Goal: Task Accomplishment & Management: Manage account settings

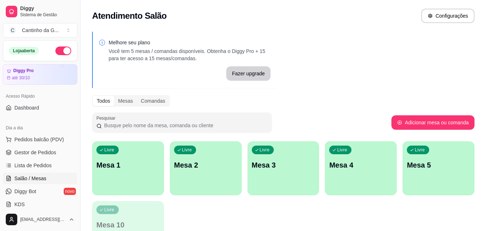
click at [150, 165] on p "Mesa 1" at bounding box center [127, 165] width 63 height 10
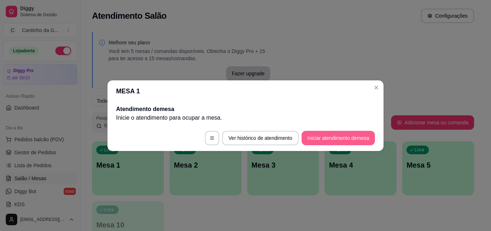
click at [332, 136] on button "Iniciar atendimento de mesa" at bounding box center [338, 138] width 73 height 14
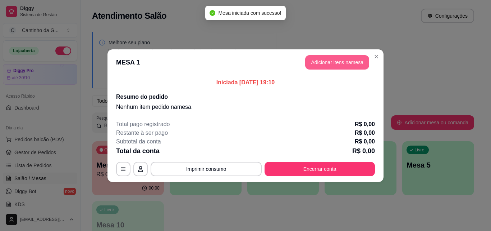
click at [344, 66] on button "Adicionar itens na mesa" at bounding box center [337, 62] width 64 height 14
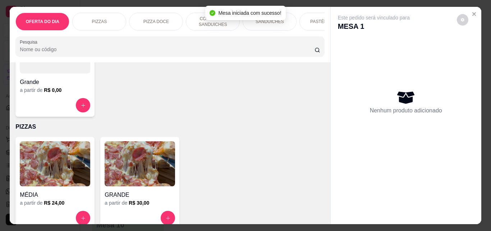
scroll to position [108, 0]
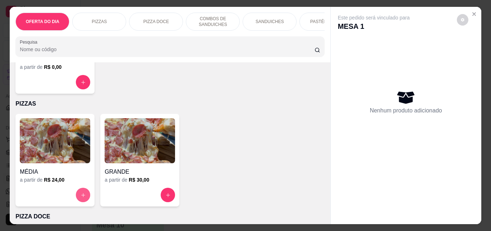
click at [77, 199] on button "increase-product-quantity" at bounding box center [83, 194] width 14 height 14
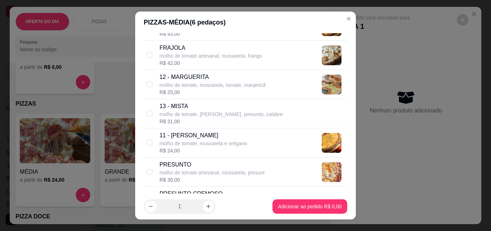
scroll to position [612, 0]
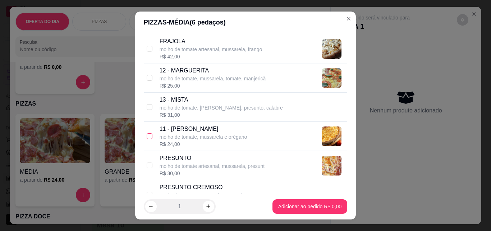
click at [149, 136] on input "checkbox" at bounding box center [150, 136] width 6 height 6
checkbox input "true"
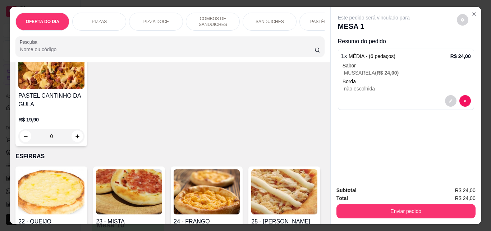
scroll to position [1332, 0]
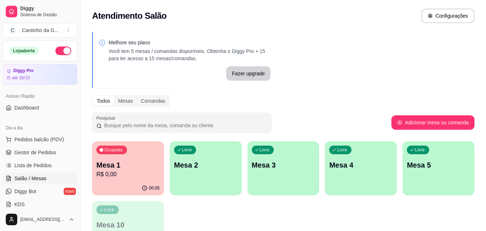
click at [148, 161] on p "Mesa 1" at bounding box center [127, 165] width 63 height 10
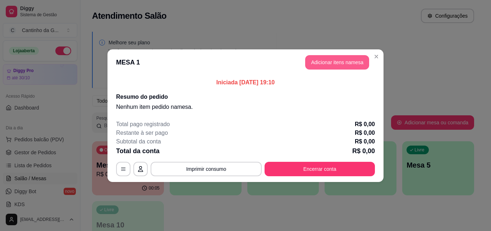
click at [335, 64] on button "Adicionar itens na mesa" at bounding box center [337, 62] width 64 height 14
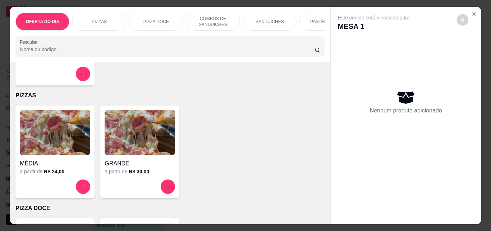
scroll to position [144, 0]
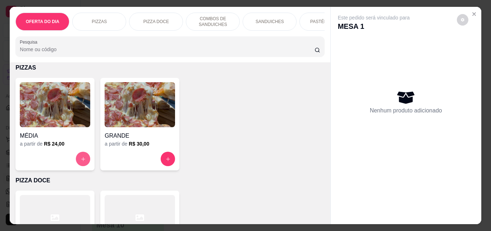
click at [76, 157] on button "increase-product-quantity" at bounding box center [83, 158] width 14 height 14
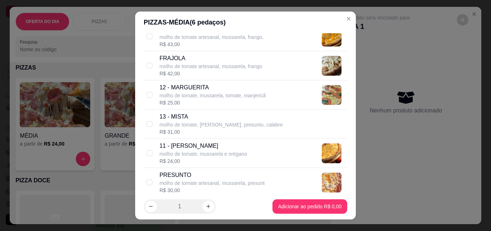
scroll to position [612, 0]
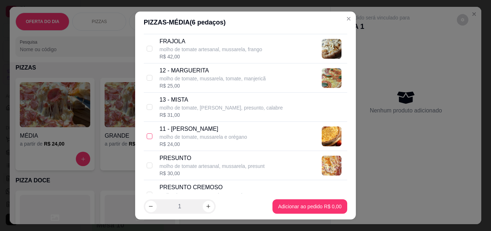
click at [147, 138] on input "checkbox" at bounding box center [150, 136] width 6 height 6
checkbox input "true"
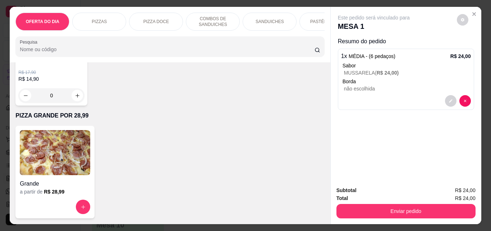
scroll to position [1943, 0]
type input "1"
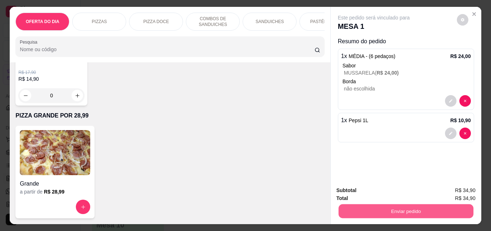
click at [432, 208] on button "Enviar pedido" at bounding box center [406, 211] width 135 height 14
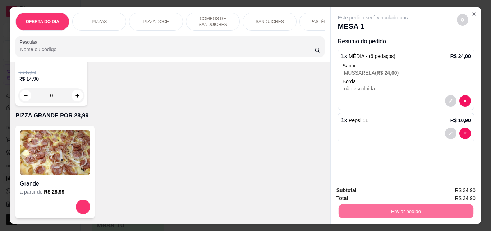
click at [454, 191] on button "Enviar pedido" at bounding box center [457, 190] width 41 height 14
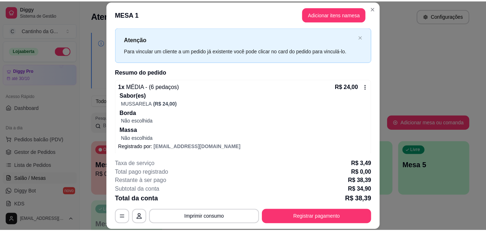
scroll to position [0, 0]
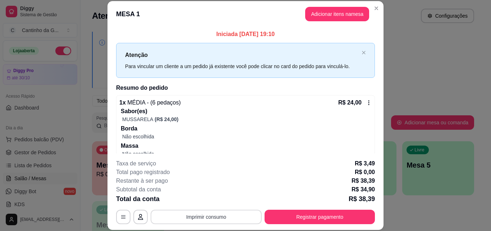
click at [226, 218] on button "Imprimir consumo" at bounding box center [206, 216] width 111 height 14
click at [218, 200] on button "IMPRESSORA" at bounding box center [206, 200] width 52 height 12
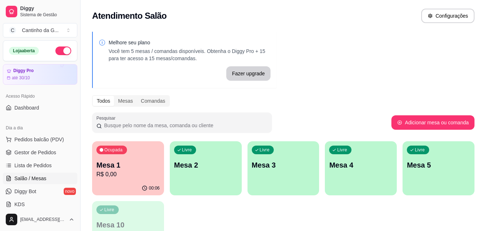
click at [146, 154] on div "Ocupada Mesa 1 R$ 0,00" at bounding box center [128, 161] width 72 height 40
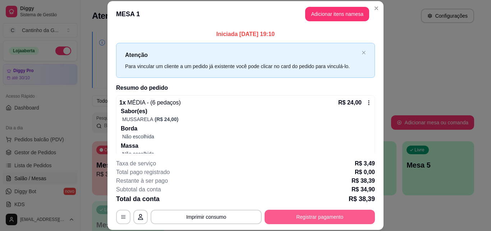
click at [329, 215] on button "Registrar pagamento" at bounding box center [320, 216] width 110 height 14
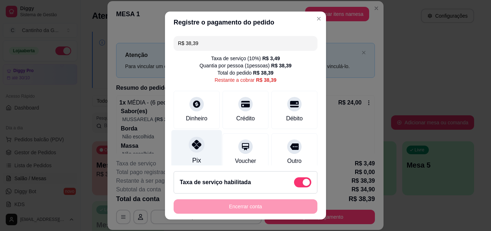
click at [199, 152] on div "Pix" at bounding box center [197, 151] width 51 height 42
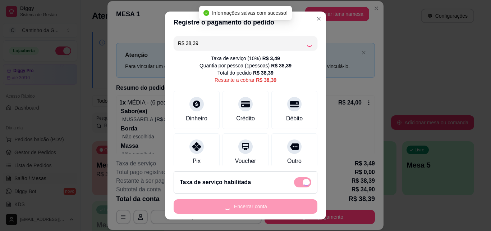
type input "R$ 0,00"
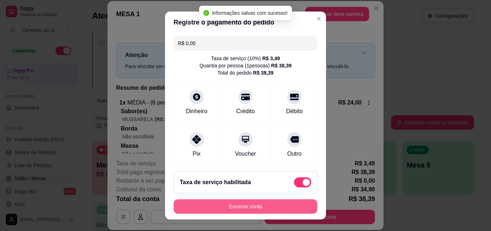
click at [254, 205] on button "Encerrar conta" at bounding box center [246, 206] width 144 height 14
